Goal: Navigation & Orientation: Find specific page/section

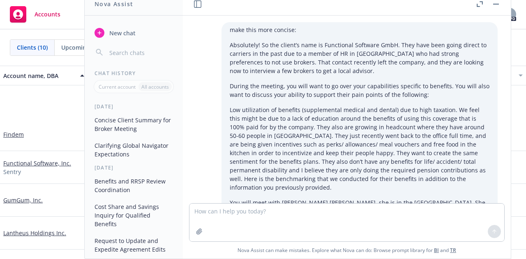
scroll to position [4153, 0]
